Goal: Information Seeking & Learning: Learn about a topic

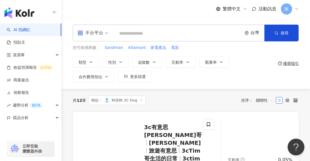
click at [154, 34] on input "search" at bounding box center [178, 33] width 124 height 11
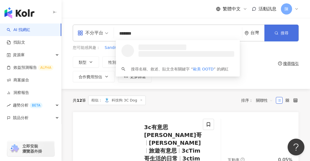
click at [277, 32] on span "button" at bounding box center [277, 33] width 4 height 4
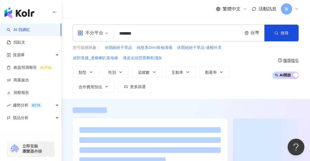
drag, startPoint x: 148, startPoint y: 34, endPoint x: 75, endPoint y: 38, distance: 73.5
click at [75, 38] on div "不分平台 ******* 台灣 搜尋 loading 搜尋名稱、敘述、貼文含有關鍵字 “ 歐美 OOTD ” 的網紅" at bounding box center [186, 33] width 226 height 17
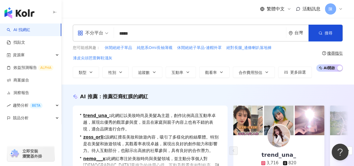
click at [101, 85] on div "AI 推薦 ： 推薦亞裔虹膜的網紅 • trend_una_ : 此網紅以美妝時尚及美髮為主題，創作比例高且互動率卓越，展現出優秀的觀眾參與度，並且在家庭與親…" at bounding box center [208, 152] width 293 height 134
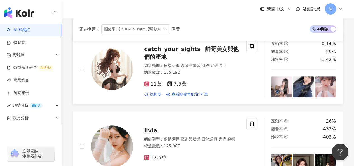
scroll to position [1205, 0]
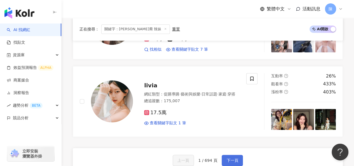
click at [229, 158] on span "下一頁" at bounding box center [233, 160] width 12 height 4
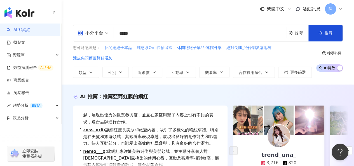
scroll to position [0, 0]
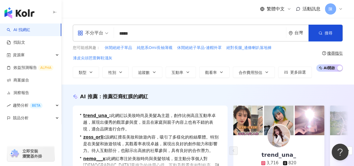
drag, startPoint x: 133, startPoint y: 34, endPoint x: 142, endPoint y: 38, distance: 9.3
click at [141, 38] on input "*****" at bounding box center [200, 33] width 168 height 11
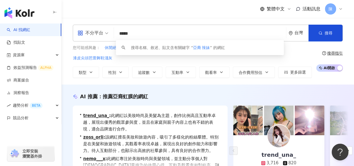
click at [143, 39] on input "*****" at bounding box center [200, 33] width 168 height 11
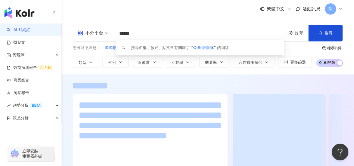
type input "******"
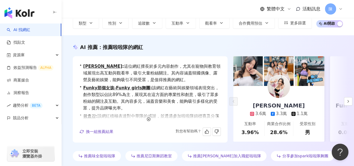
scroll to position [28, 0]
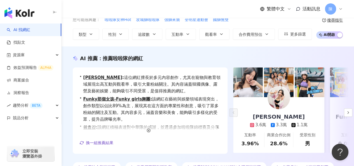
click at [285, 98] on img at bounding box center [279, 98] width 22 height 22
click at [130, 98] on link "Funky那個女孩-Funky girls舞團" at bounding box center [116, 99] width 67 height 5
click at [149, 130] on icon "button" at bounding box center [149, 131] width 4 height 4
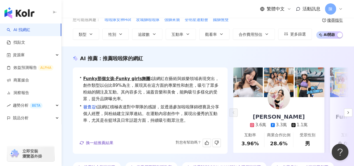
click at [89, 106] on link "왕효강" at bounding box center [89, 106] width 13 height 5
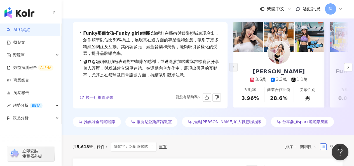
scroll to position [56, 0]
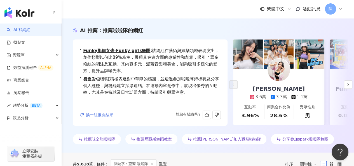
click at [101, 115] on span "換一組推薦結果" at bounding box center [99, 115] width 27 height 4
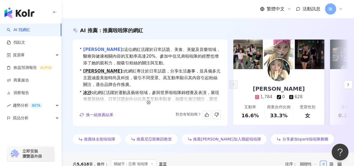
click at [89, 45] on div "• 廖品瑄 : 這位網紅活躍於日常話題、美食、美髮及音樂領域，醫療與健康相關內容的互動率高達20%。參加中信兄弟啦啦隊的經歷也增添了她的親和力，能吸引粉絲的關…" at bounding box center [150, 82] width 155 height 86
click at [91, 49] on link "廖品瑄" at bounding box center [102, 49] width 39 height 5
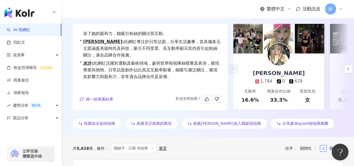
scroll to position [84, 0]
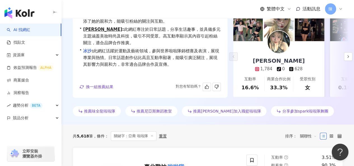
click at [90, 50] on link "冰沙" at bounding box center [87, 50] width 8 height 5
click at [101, 85] on span "換一組推薦結果" at bounding box center [99, 87] width 27 height 4
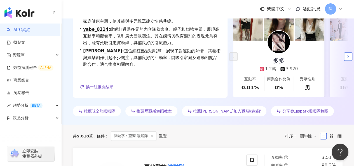
click at [310, 57] on icon "button" at bounding box center [348, 56] width 4 height 4
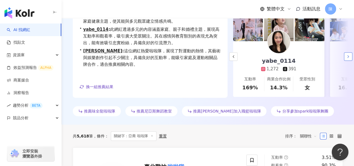
click at [310, 57] on icon "button" at bounding box center [348, 56] width 4 height 4
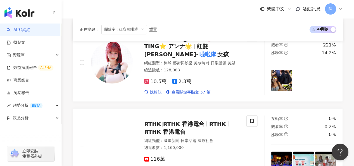
scroll to position [448, 0]
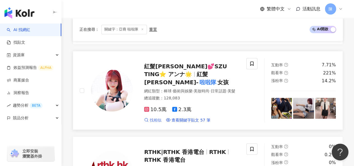
click at [156, 117] on span "找相似" at bounding box center [156, 120] width 12 height 6
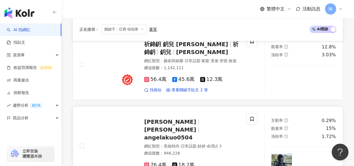
scroll to position [1149, 0]
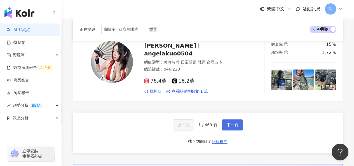
click at [228, 119] on button "下一頁" at bounding box center [232, 124] width 21 height 11
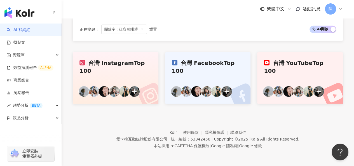
scroll to position [497, 0]
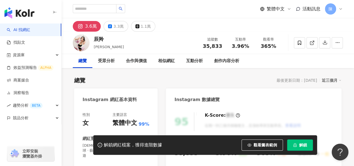
scroll to position [84, 0]
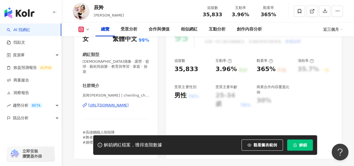
click at [110, 103] on div "https://www.instagram.com/chenling_chang/" at bounding box center [108, 105] width 41 height 5
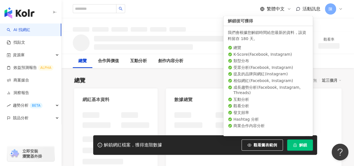
click at [295, 144] on icon "lock" at bounding box center [295, 145] width 4 height 4
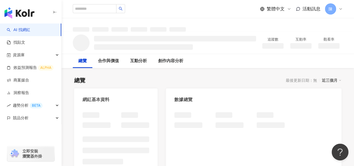
click at [236, 61] on div "總覽 合作與價值 互動分析 創作內容分析" at bounding box center [208, 61] width 270 height 14
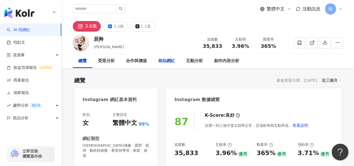
drag, startPoint x: 168, startPoint y: 61, endPoint x: 165, endPoint y: 67, distance: 6.5
click at [168, 61] on div "相似網紅" at bounding box center [166, 61] width 17 height 7
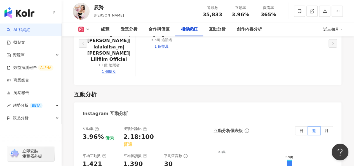
scroll to position [1058, 0]
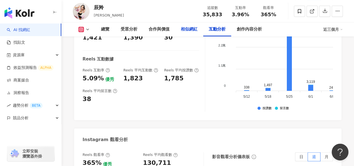
click at [187, 32] on div "相似網紅" at bounding box center [189, 29] width 17 height 7
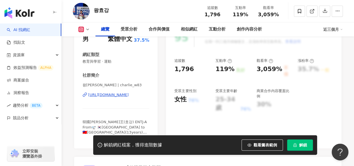
scroll to position [112, 0]
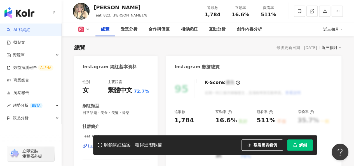
scroll to position [56, 0]
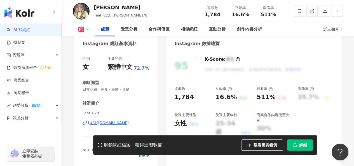
click at [129, 123] on div "[URL][DOMAIN_NAME]" at bounding box center [108, 122] width 41 height 5
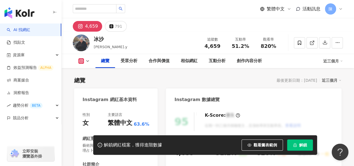
scroll to position [84, 0]
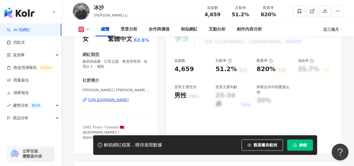
click at [129, 100] on div "https://www.instagram.com/sharonn.y/" at bounding box center [108, 99] width 41 height 5
